Goal: Transaction & Acquisition: Obtain resource

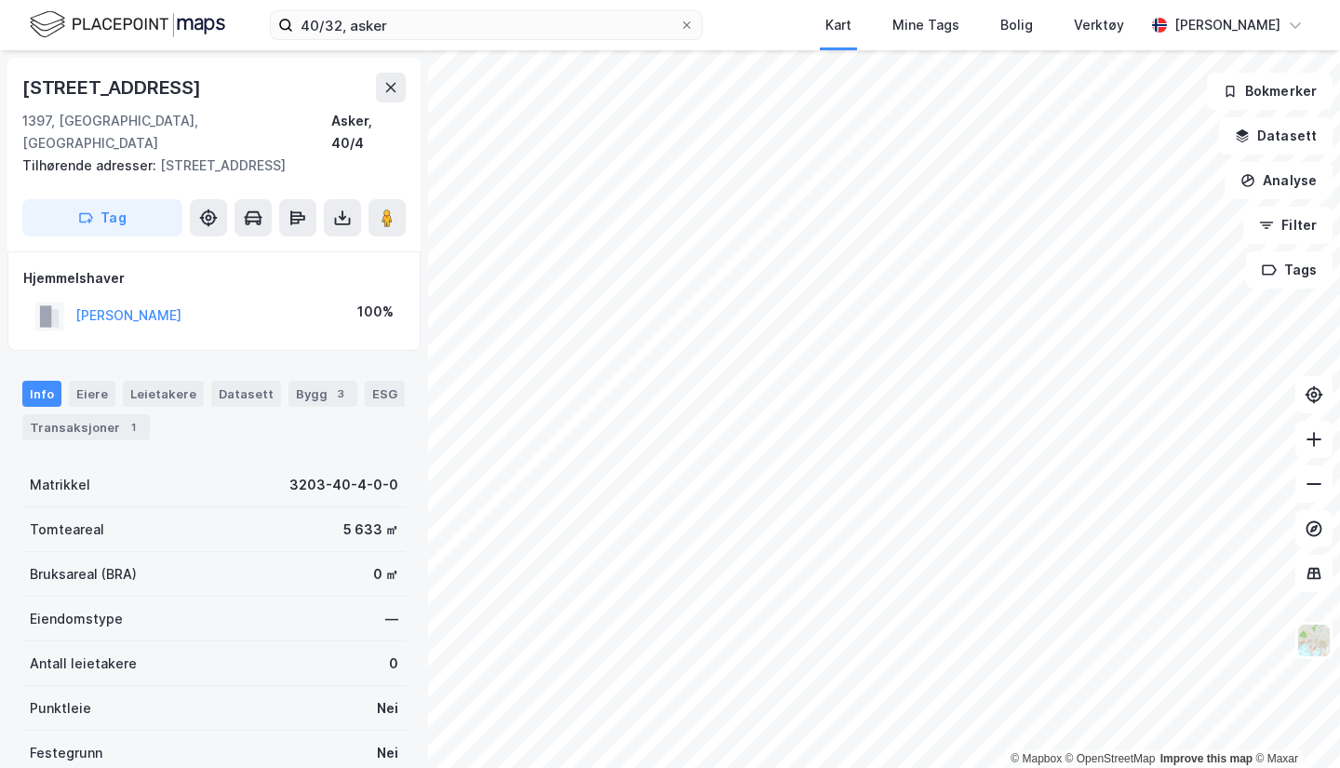
click at [338, 208] on icon at bounding box center [342, 217] width 19 height 19
click at [294, 240] on div "Last ned grunnbok" at bounding box center [262, 255] width 198 height 30
